Goal: Transaction & Acquisition: Obtain resource

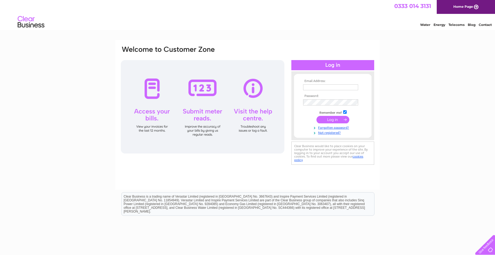
click at [335, 85] on input "text" at bounding box center [330, 87] width 55 height 6
type input "accounts@carrbridgehotel.com"
click at [323, 106] on td at bounding box center [333, 102] width 62 height 9
click at [324, 123] on input "submit" at bounding box center [332, 119] width 33 height 7
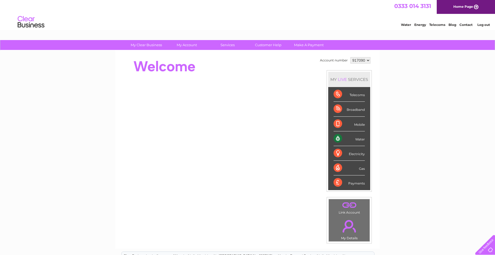
click at [222, 12] on div "0333 014 3131 Home Page" at bounding box center [247, 7] width 495 height 14
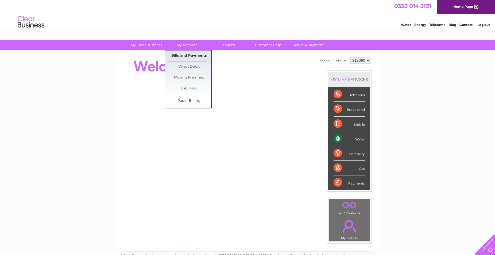
click at [196, 55] on link "Bills and Payments" at bounding box center [189, 55] width 44 height 11
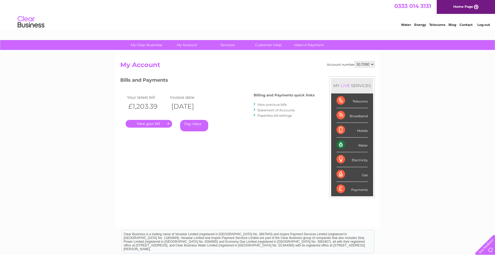
click at [161, 123] on link "." at bounding box center [149, 124] width 46 height 8
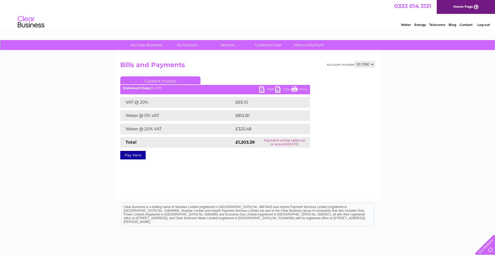
click at [263, 89] on link "PDF" at bounding box center [267, 90] width 16 height 8
